Goal: Entertainment & Leisure: Consume media (video, audio)

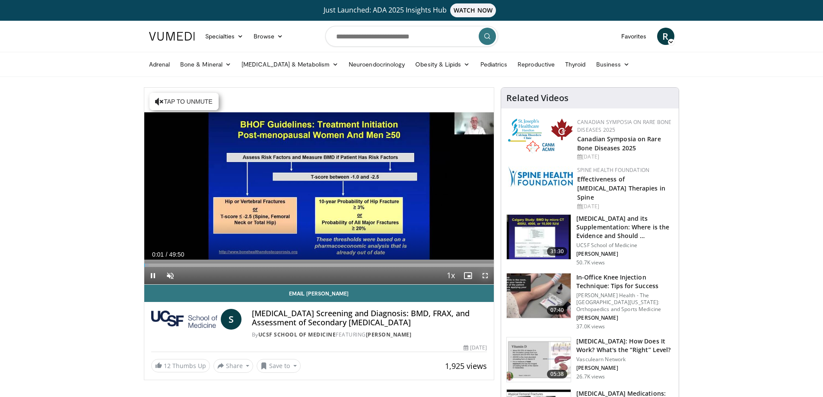
click at [486, 271] on span "Video Player" at bounding box center [484, 275] width 17 height 17
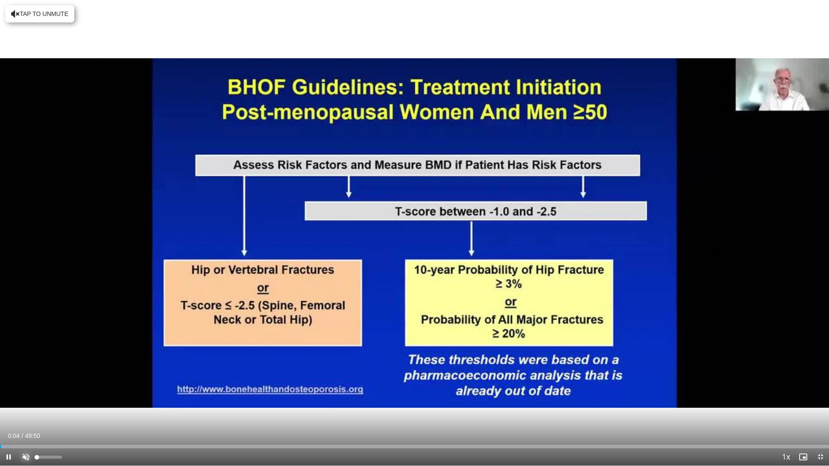
click at [27, 396] on span "Video Player" at bounding box center [25, 457] width 17 height 17
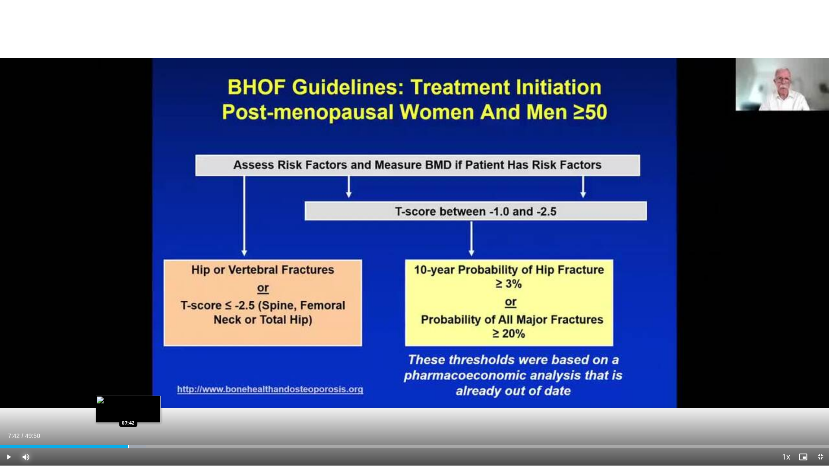
drag, startPoint x: 14, startPoint y: 443, endPoint x: 128, endPoint y: 444, distance: 114.5
click at [128, 396] on div "Loaded : 17.58% 07:42 07:42" at bounding box center [414, 445] width 829 height 8
drag, startPoint x: 150, startPoint y: 441, endPoint x: 145, endPoint y: 442, distance: 5.7
click at [145, 396] on div "Loaded : 17.58% 08:41 08:41" at bounding box center [414, 445] width 829 height 8
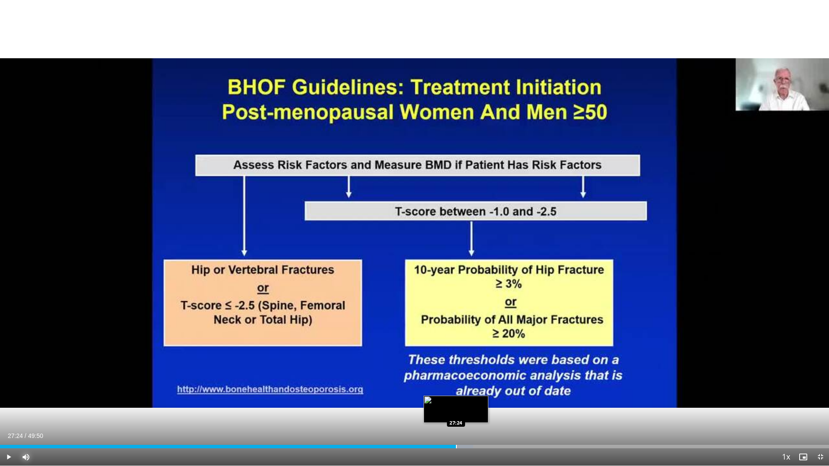
drag, startPoint x: 475, startPoint y: 447, endPoint x: 456, endPoint y: 448, distance: 18.6
click at [456, 396] on div "Progress Bar" at bounding box center [456, 446] width 1 height 3
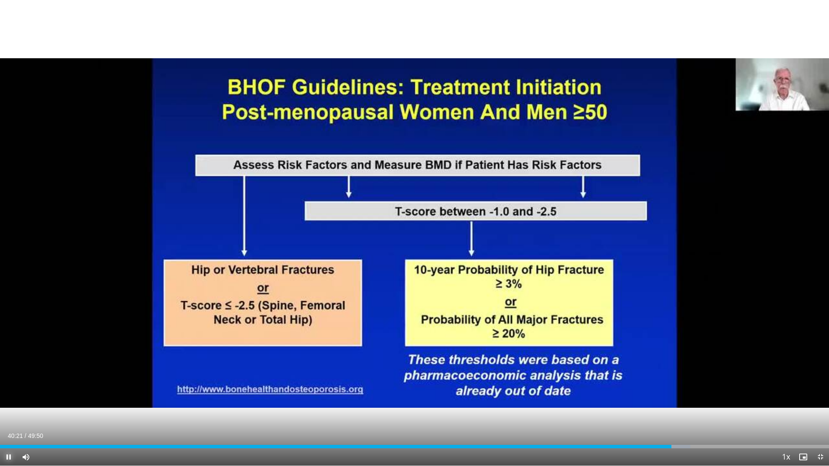
click at [9, 396] on span "Video Player" at bounding box center [8, 457] width 17 height 17
click at [7, 396] on span "Video Player" at bounding box center [8, 457] width 17 height 17
drag, startPoint x: 677, startPoint y: 447, endPoint x: 664, endPoint y: 447, distance: 13.0
click at [664, 396] on video-js "**********" at bounding box center [414, 233] width 829 height 466
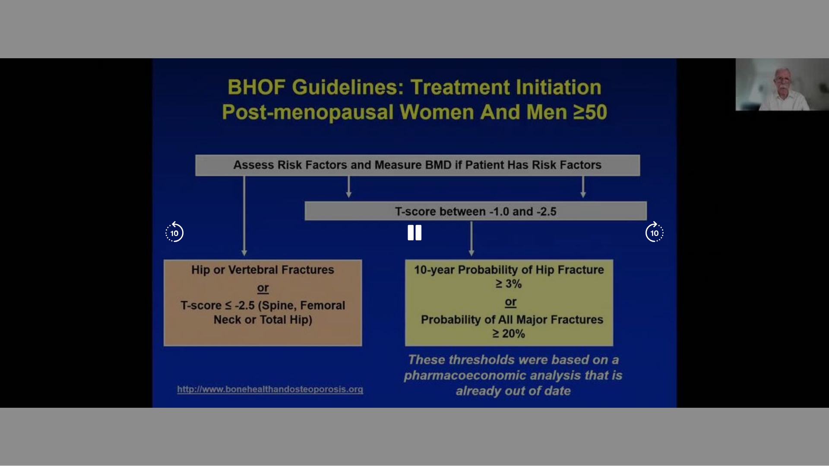
click at [664, 396] on video-js "**********" at bounding box center [414, 233] width 829 height 466
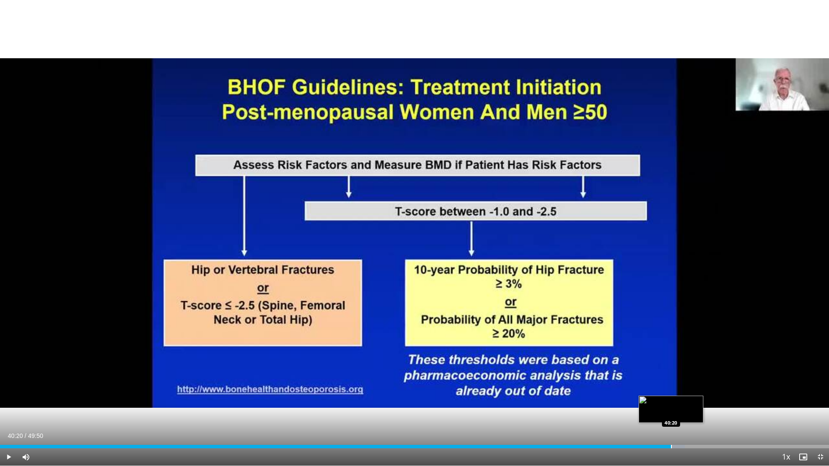
drag, startPoint x: 684, startPoint y: 446, endPoint x: 671, endPoint y: 445, distance: 13.0
click at [671, 396] on div "Progress Bar" at bounding box center [671, 446] width 1 height 3
drag, startPoint x: 671, startPoint y: 445, endPoint x: 663, endPoint y: 444, distance: 7.9
click at [663, 396] on video-js "**********" at bounding box center [414, 233] width 829 height 466
drag, startPoint x: 670, startPoint y: 446, endPoint x: 656, endPoint y: 443, distance: 14.7
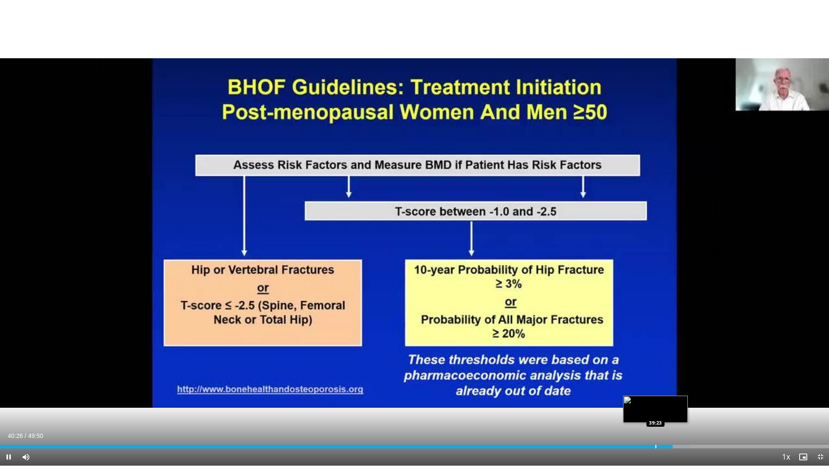
click at [656, 396] on video-js "**********" at bounding box center [414, 233] width 829 height 466
drag, startPoint x: 675, startPoint y: 447, endPoint x: 630, endPoint y: 442, distance: 45.2
click at [630, 396] on div "Loaded : 77.96% 37:50 37:59" at bounding box center [414, 445] width 829 height 8
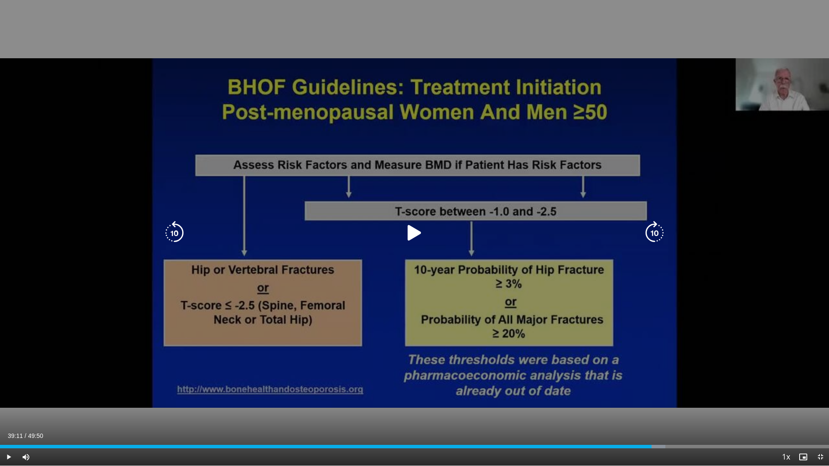
drag, startPoint x: 644, startPoint y: 444, endPoint x: 652, endPoint y: 444, distance: 8.2
click at [652, 396] on div "Loaded : 80.27% 39:09 39:11" at bounding box center [414, 445] width 829 height 8
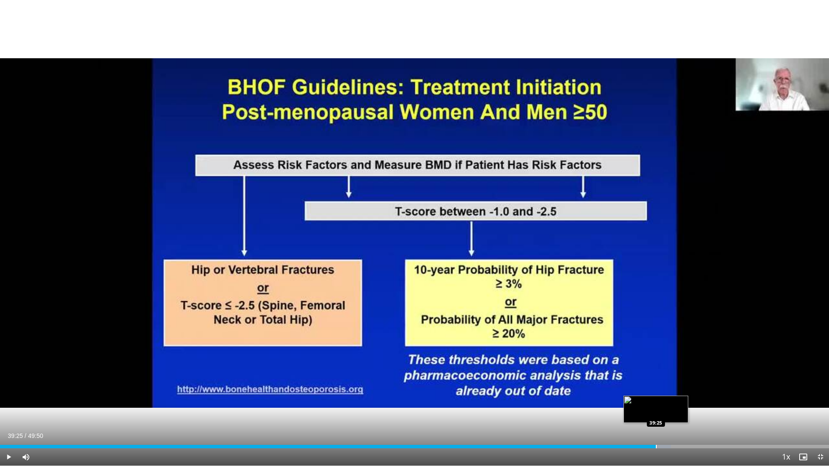
drag, startPoint x: 652, startPoint y: 446, endPoint x: 656, endPoint y: 446, distance: 4.3
click at [656, 396] on div "Progress Bar" at bounding box center [656, 446] width 1 height 3
drag, startPoint x: 657, startPoint y: 447, endPoint x: 664, endPoint y: 445, distance: 7.5
click at [664, 396] on div "Progress Bar" at bounding box center [664, 446] width 1 height 3
drag, startPoint x: 664, startPoint y: 446, endPoint x: 672, endPoint y: 447, distance: 7.5
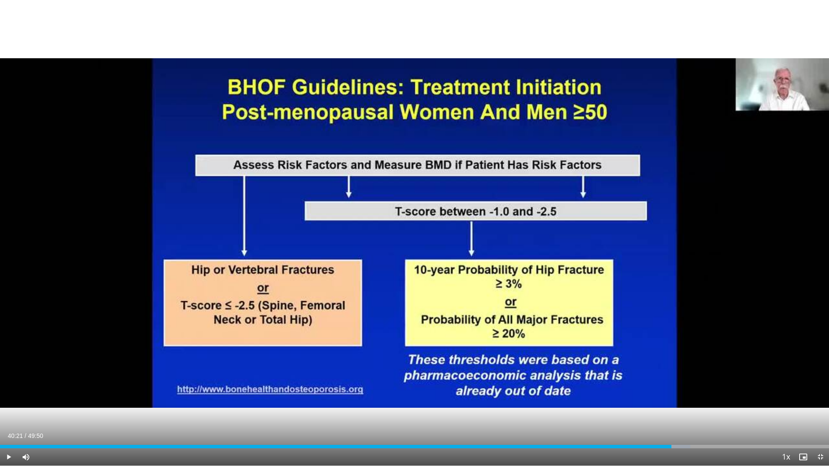
click at [672, 396] on div "Progress Bar" at bounding box center [672, 446] width 1 height 3
